Goal: Information Seeking & Learning: Learn about a topic

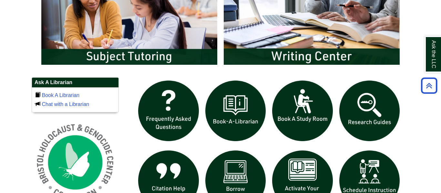
scroll to position [413, 0]
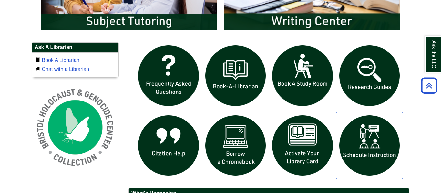
click at [376, 153] on img "slideshow" at bounding box center [369, 145] width 67 height 67
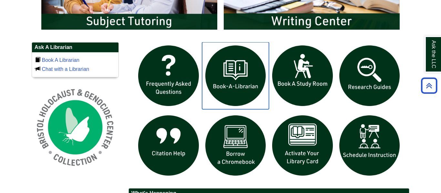
click at [220, 93] on img "slideshow" at bounding box center [235, 75] width 67 height 67
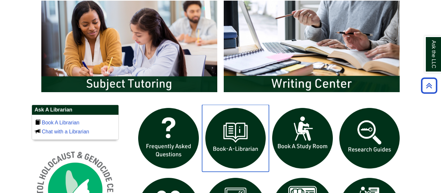
scroll to position [336, 0]
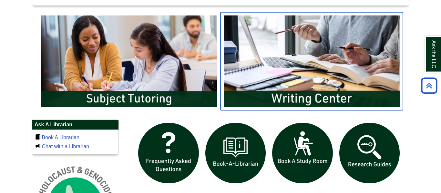
click at [267, 69] on img "slideshow" at bounding box center [312, 61] width 182 height 98
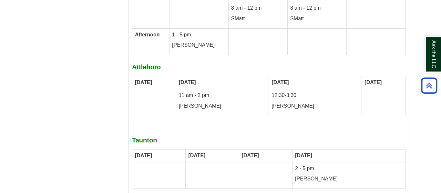
scroll to position [3291, 0]
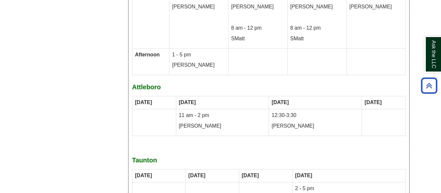
click at [282, 139] on div "Fall 2025 Writing Center [DATE] – [DATE] all your tutoring options for writing …" at bounding box center [269, 106] width 274 height 695
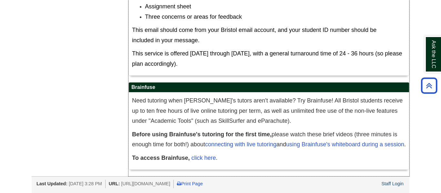
scroll to position [3817, 0]
